Goal: Task Accomplishment & Management: Use online tool/utility

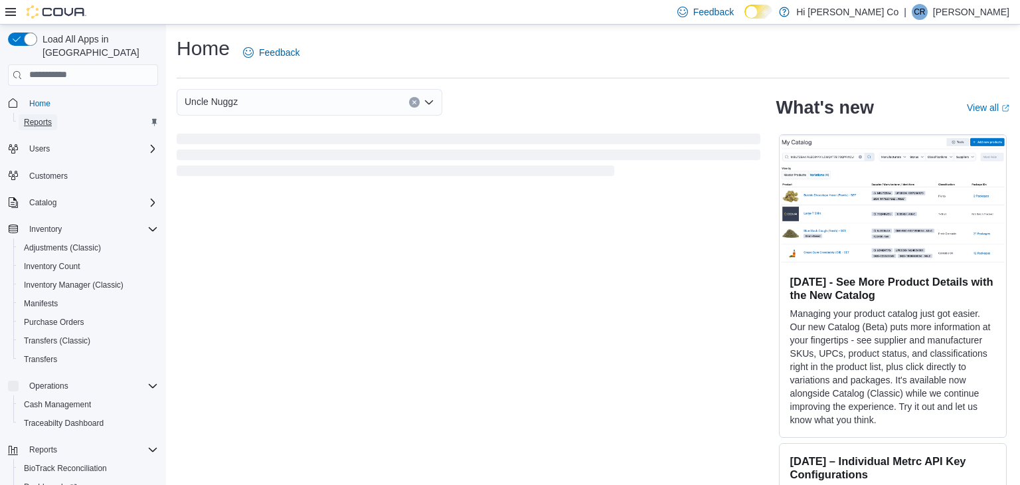
click at [42, 117] on span "Reports" at bounding box center [38, 122] width 28 height 11
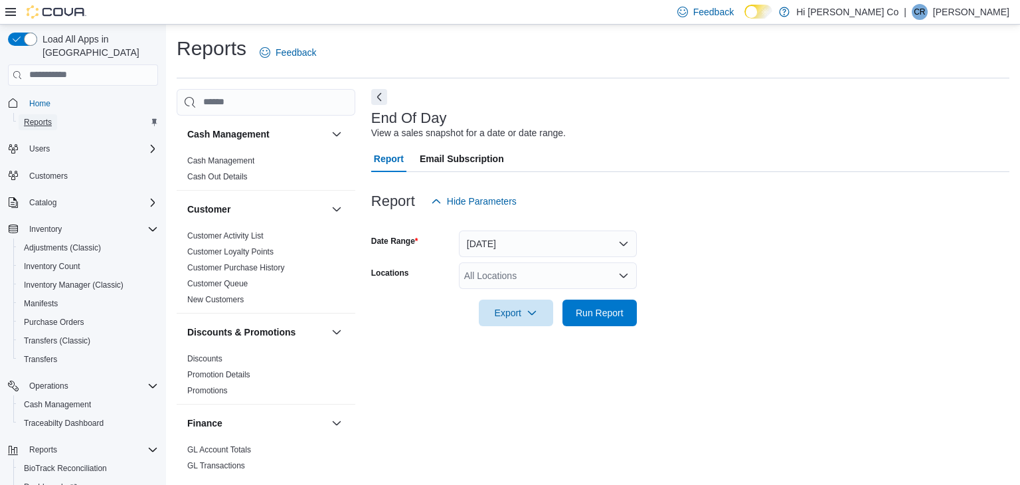
scroll to position [5, 0]
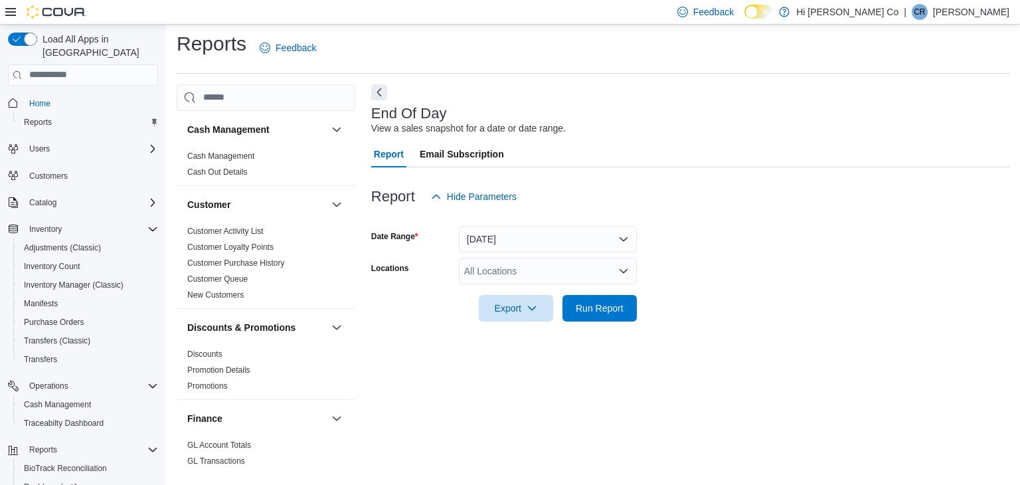
click at [591, 272] on div "All Locations" at bounding box center [548, 271] width 178 height 27
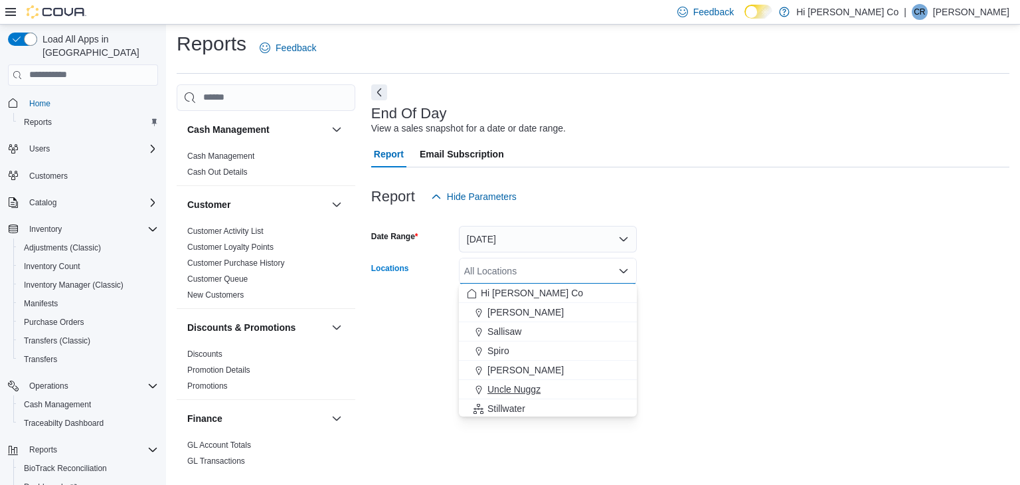
click at [532, 393] on span "Uncle Nuggz" at bounding box center [513, 389] width 53 height 13
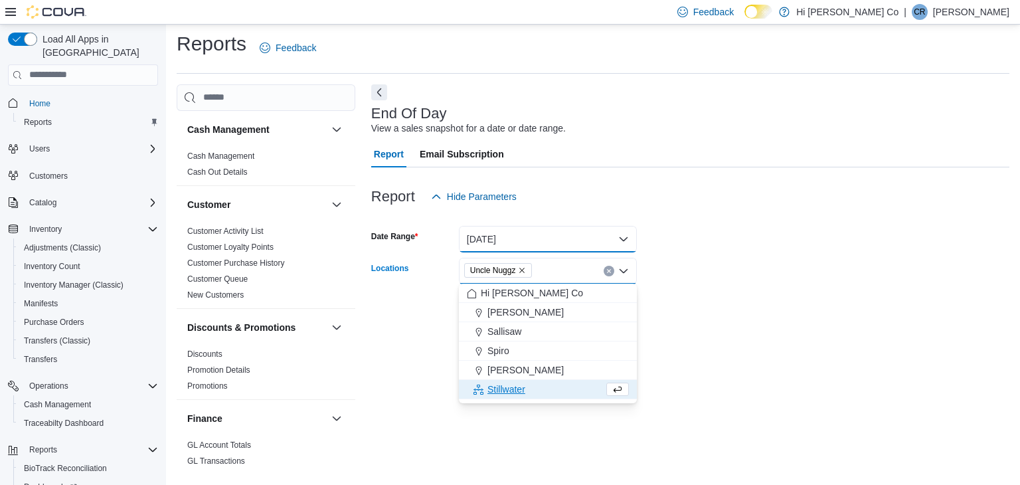
click at [566, 233] on button "Today" at bounding box center [548, 239] width 178 height 27
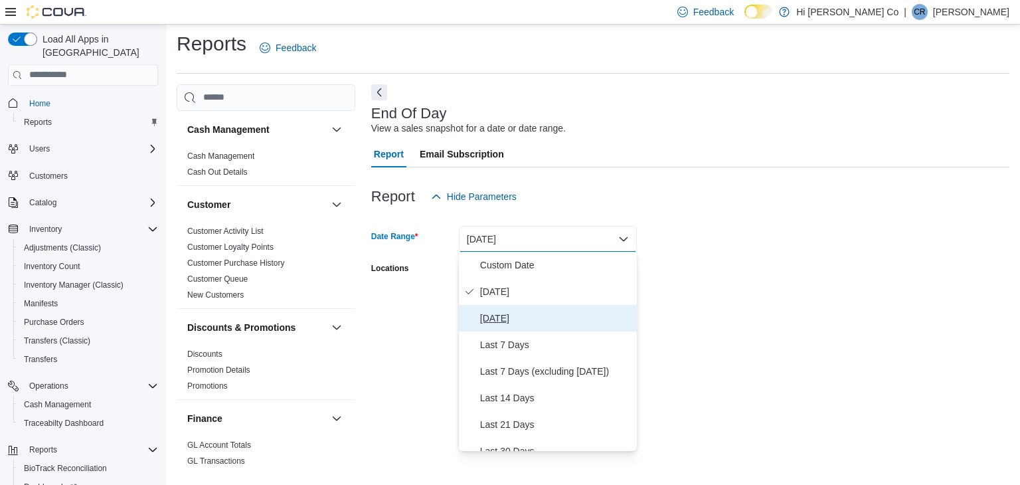
click at [516, 323] on span "Yesterday" at bounding box center [555, 318] width 151 height 16
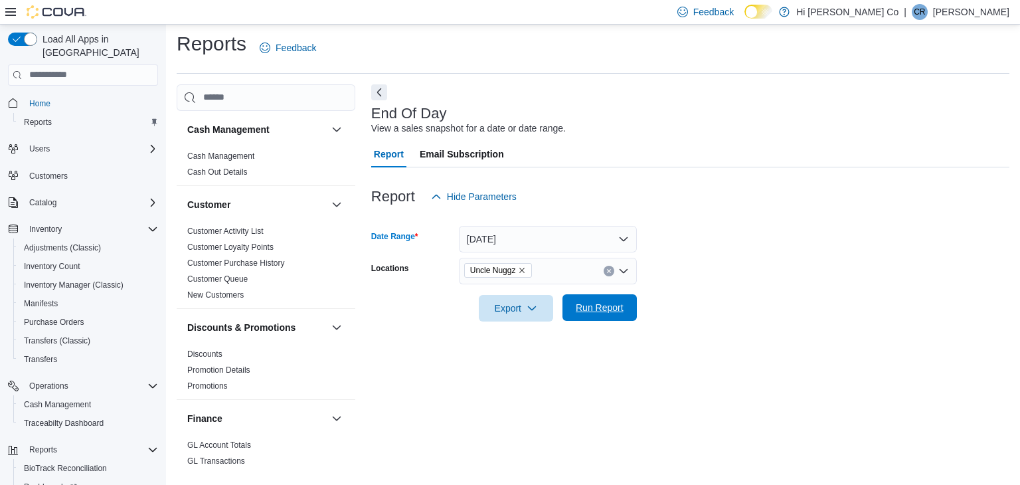
click at [596, 301] on span "Run Report" at bounding box center [600, 307] width 48 height 13
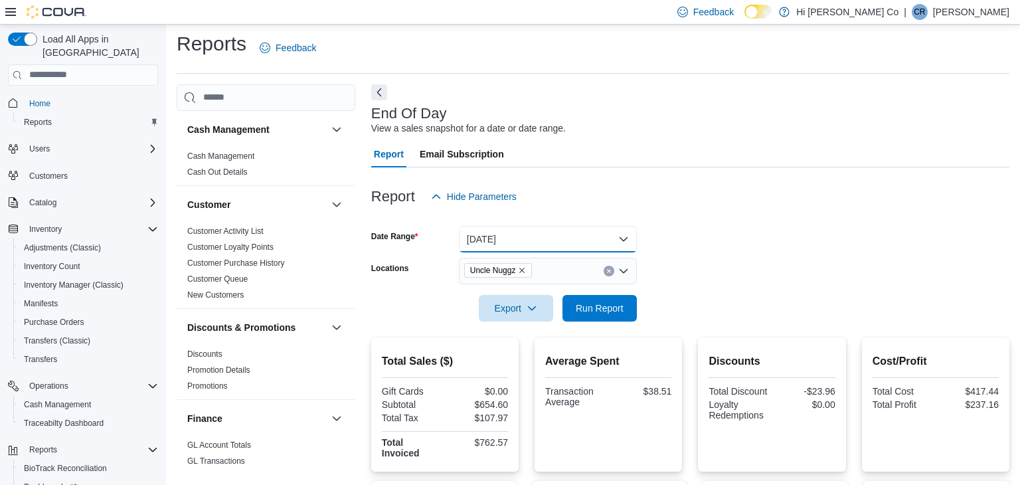
click at [622, 238] on button "Yesterday" at bounding box center [548, 239] width 178 height 27
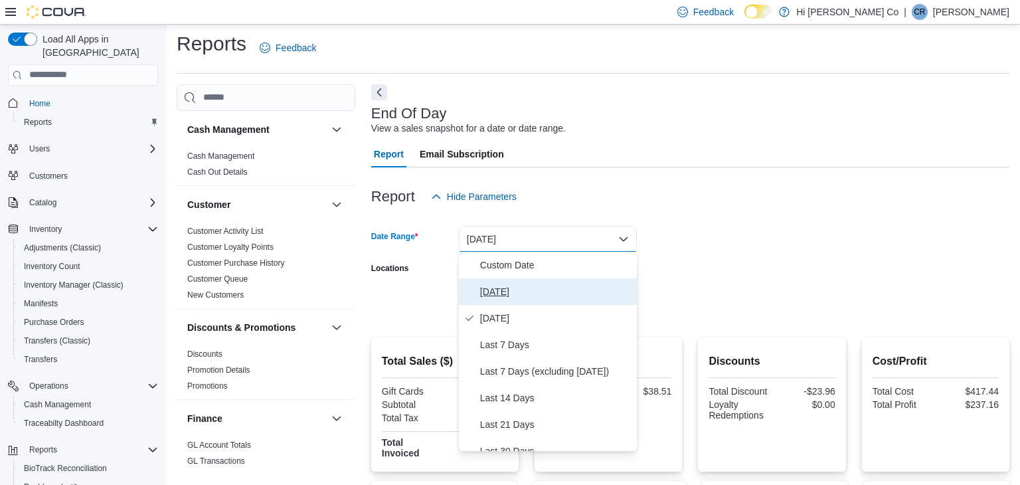
click at [522, 286] on span "Today" at bounding box center [555, 292] width 151 height 16
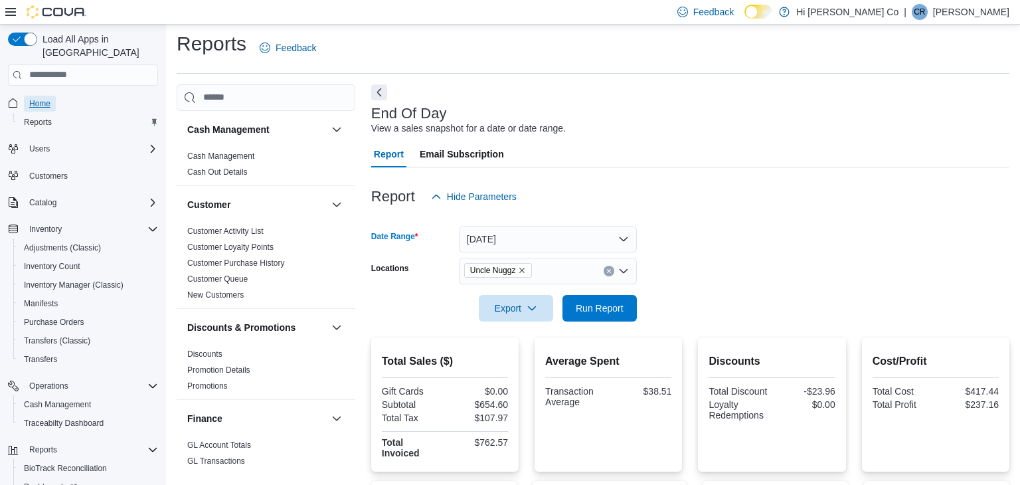
click at [46, 98] on span "Home" at bounding box center [39, 103] width 21 height 11
